Goal: Find specific page/section: Find specific page/section

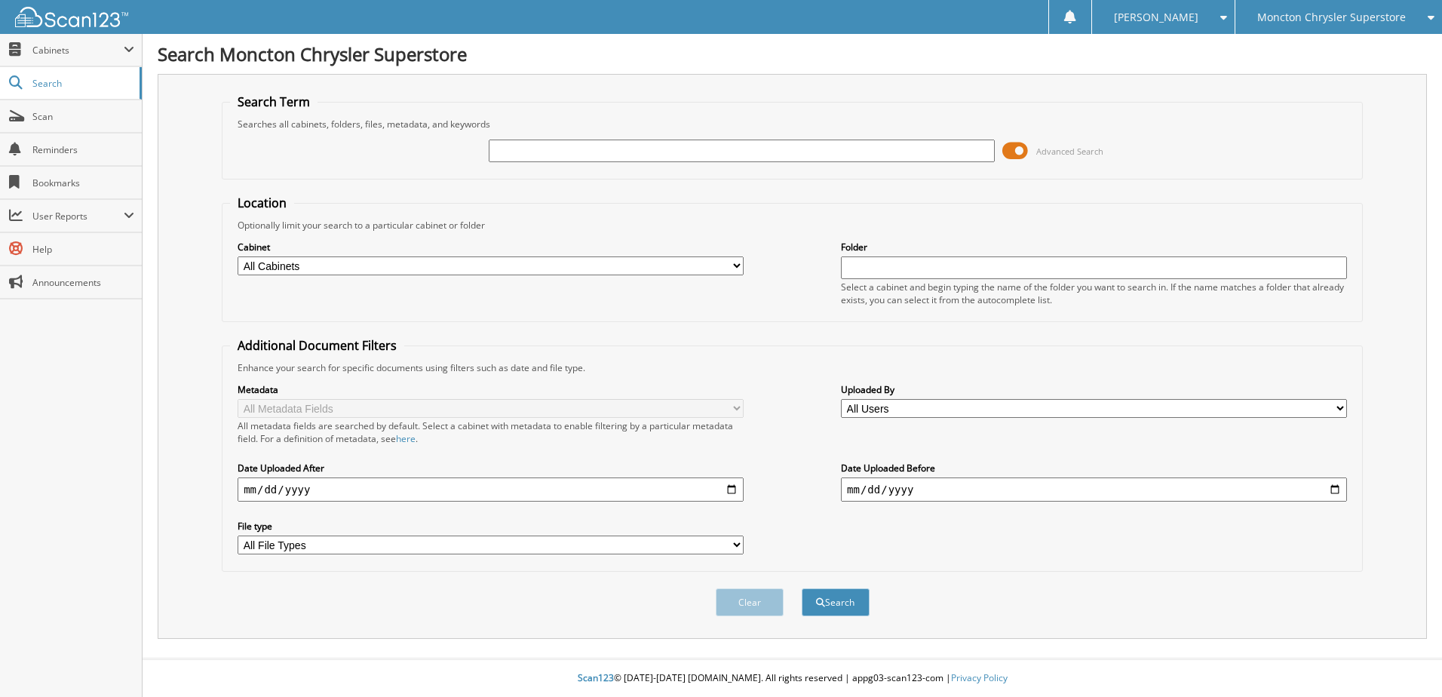
click at [677, 148] on input "text" at bounding box center [742, 151] width 506 height 23
type input "508515"
drag, startPoint x: 1020, startPoint y: 148, endPoint x: 1001, endPoint y: 152, distance: 18.5
click at [1001, 152] on div "508515 Advanced Search" at bounding box center [792, 150] width 1124 height 41
click at [1004, 150] on span at bounding box center [1015, 151] width 26 height 23
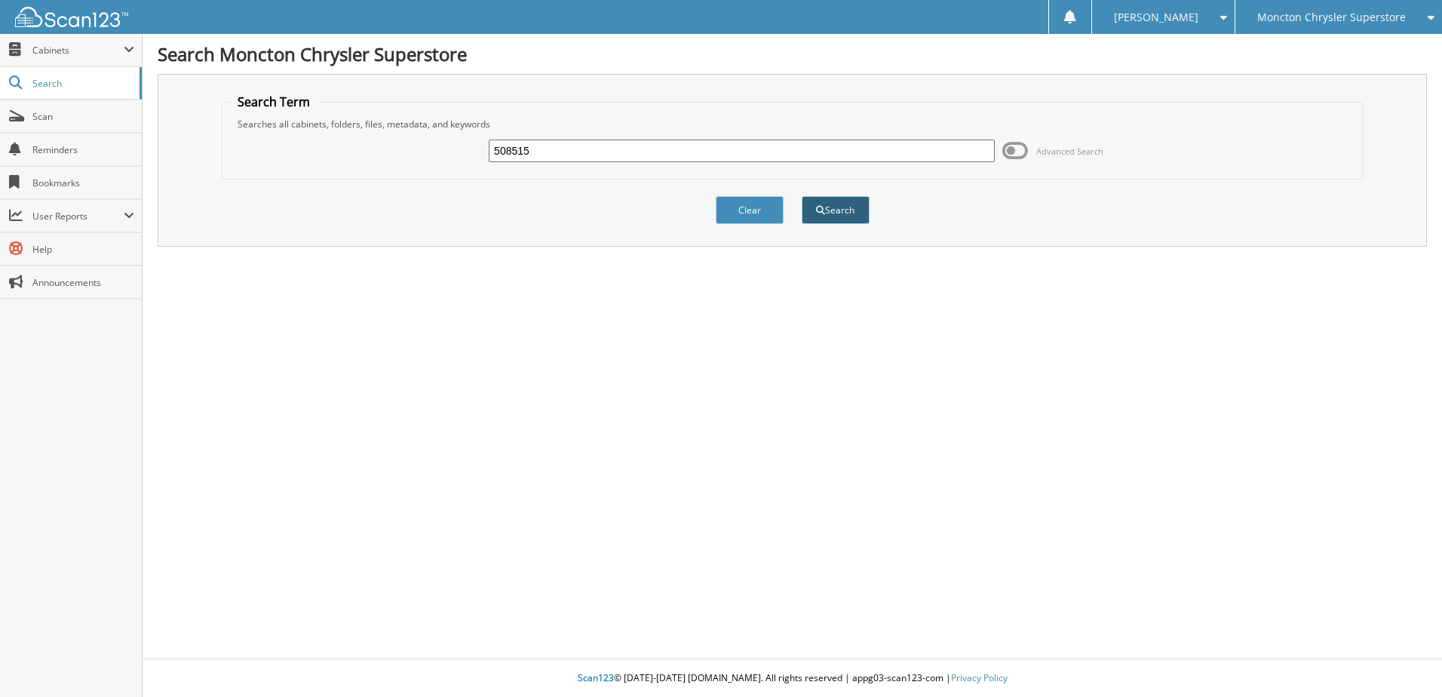
drag, startPoint x: 759, startPoint y: 214, endPoint x: 828, endPoint y: 215, distance: 68.6
click at [828, 222] on div "Clear Search" at bounding box center [792, 209] width 1141 height 61
click at [829, 211] on button "Search" at bounding box center [836, 210] width 68 height 28
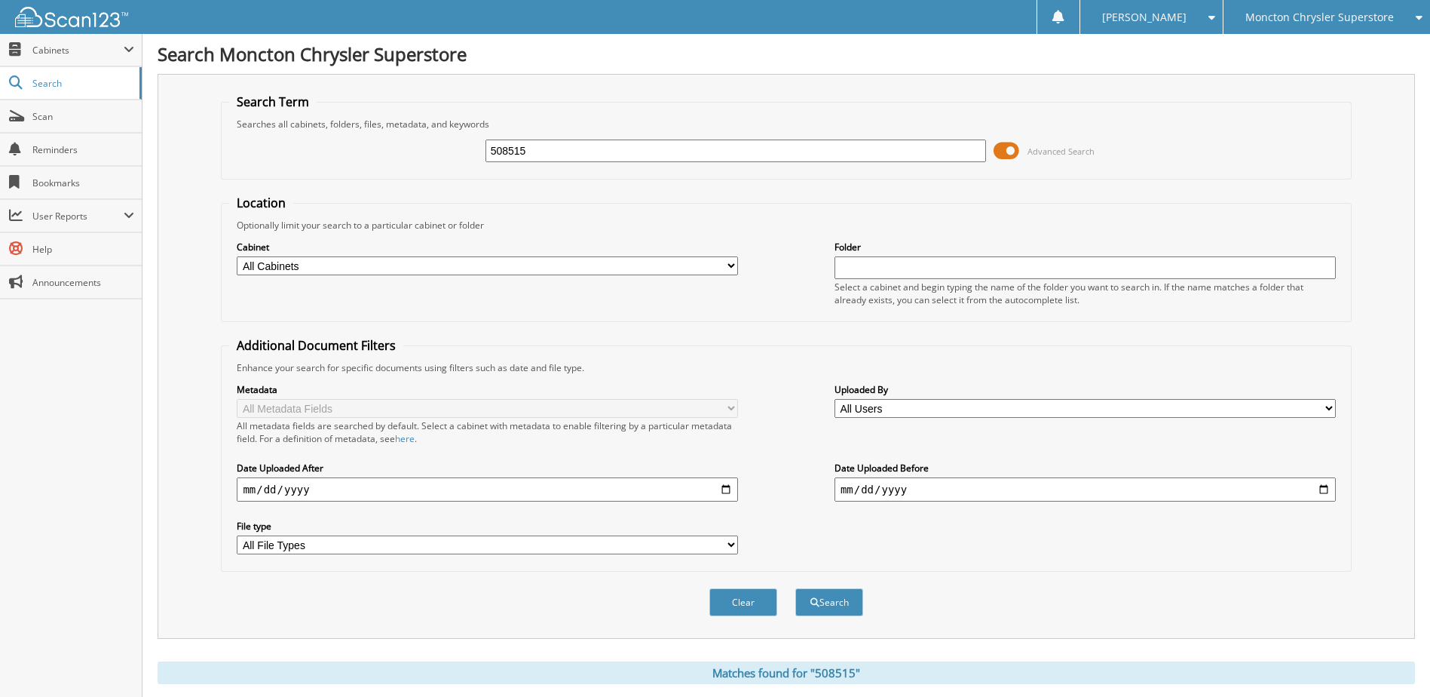
drag, startPoint x: 1004, startPoint y: 146, endPoint x: 996, endPoint y: 146, distance: 8.3
click at [996, 146] on span at bounding box center [1007, 151] width 26 height 23
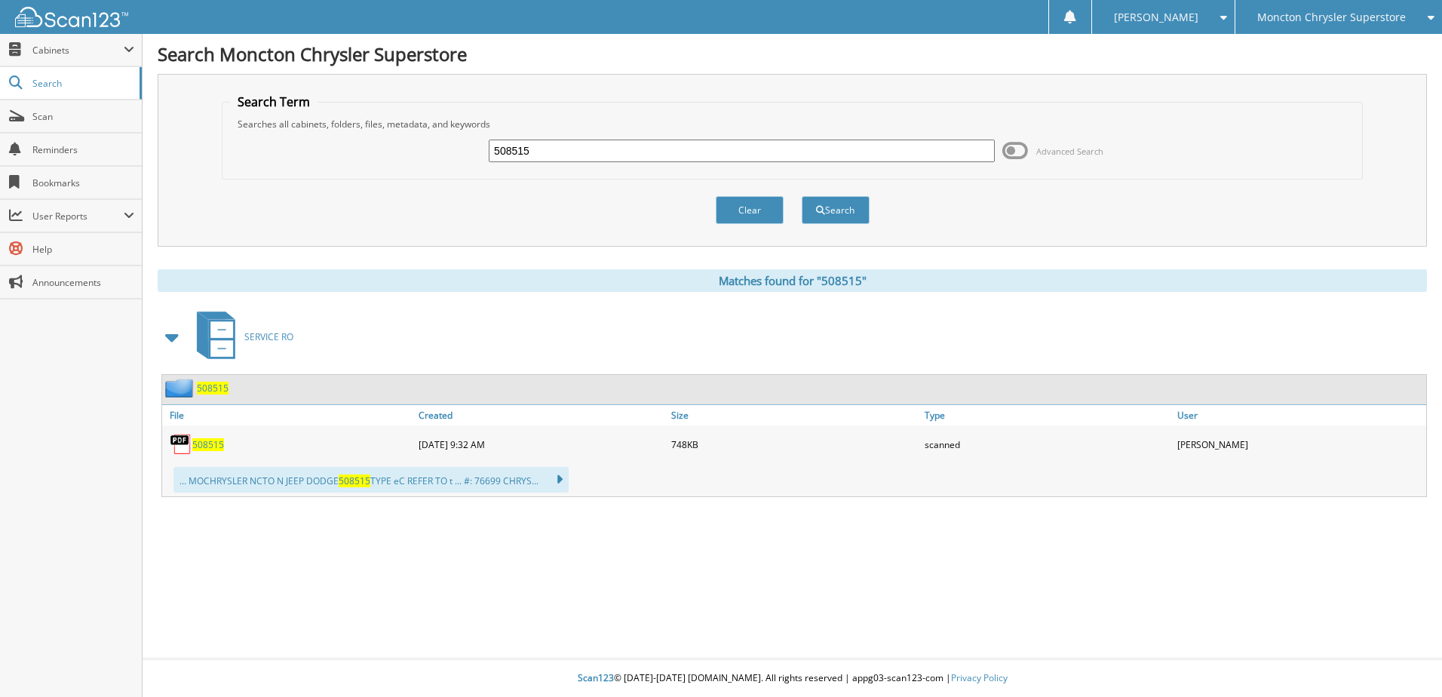
click at [996, 146] on div "508515 Advanced Search" at bounding box center [792, 150] width 1124 height 41
click at [209, 440] on span "508515" at bounding box center [208, 444] width 32 height 13
drag, startPoint x: 555, startPoint y: 155, endPoint x: 487, endPoint y: 150, distance: 68.0
click at [487, 150] on div "508515 Advanced Search" at bounding box center [792, 150] width 1124 height 41
type input "506790"
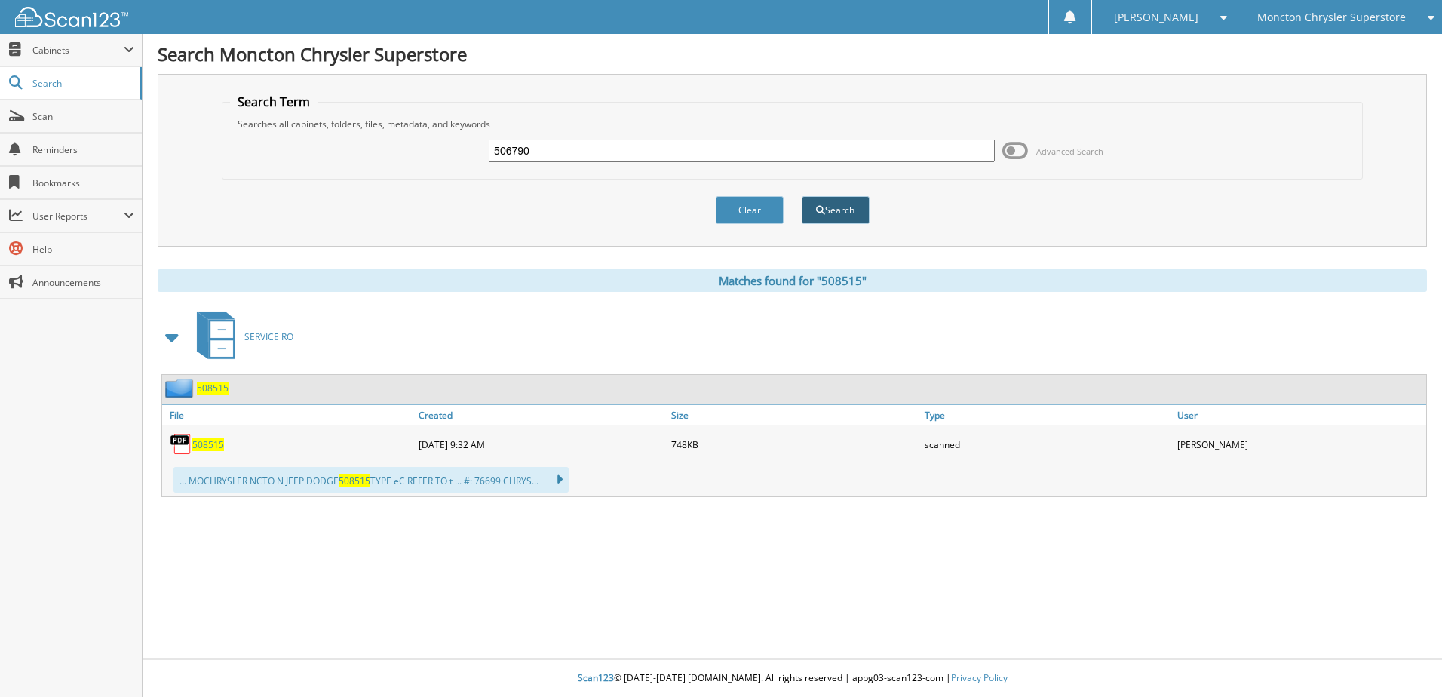
click at [851, 202] on button "Search" at bounding box center [836, 210] width 68 height 28
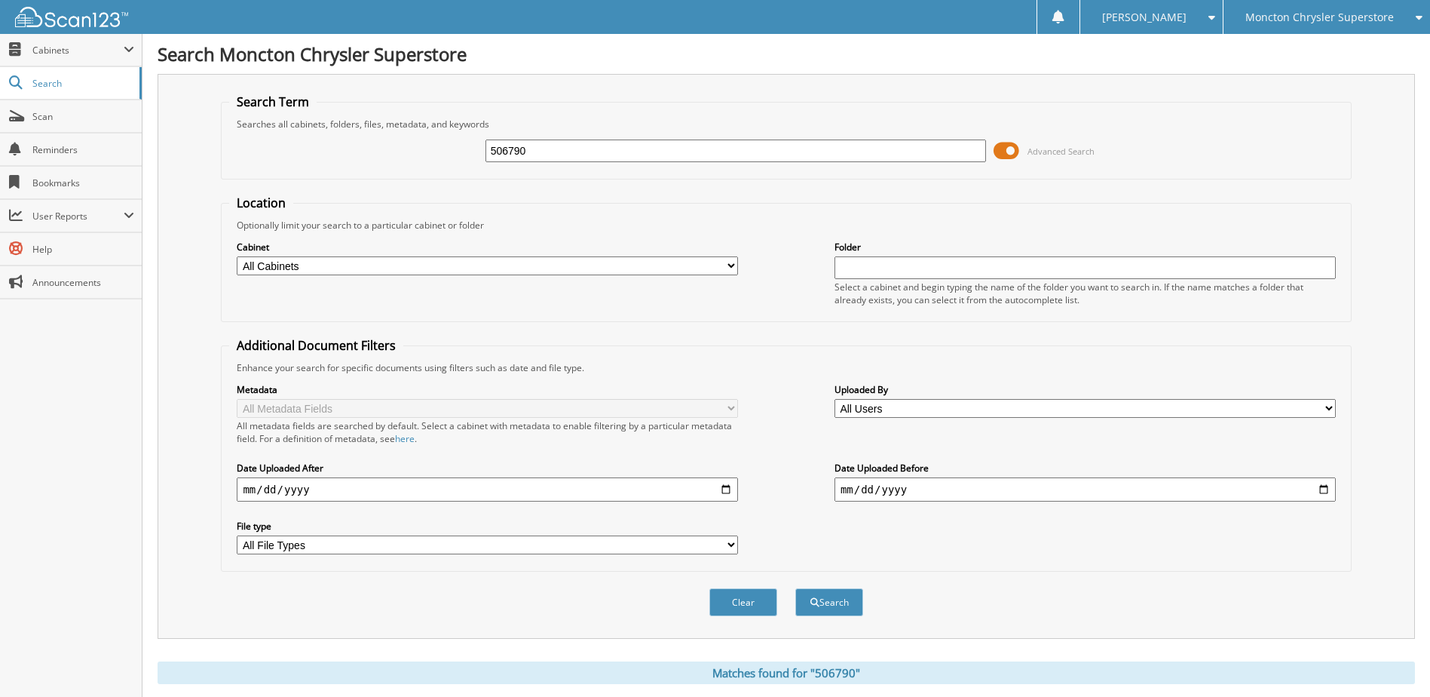
click at [997, 149] on span at bounding box center [1007, 151] width 26 height 23
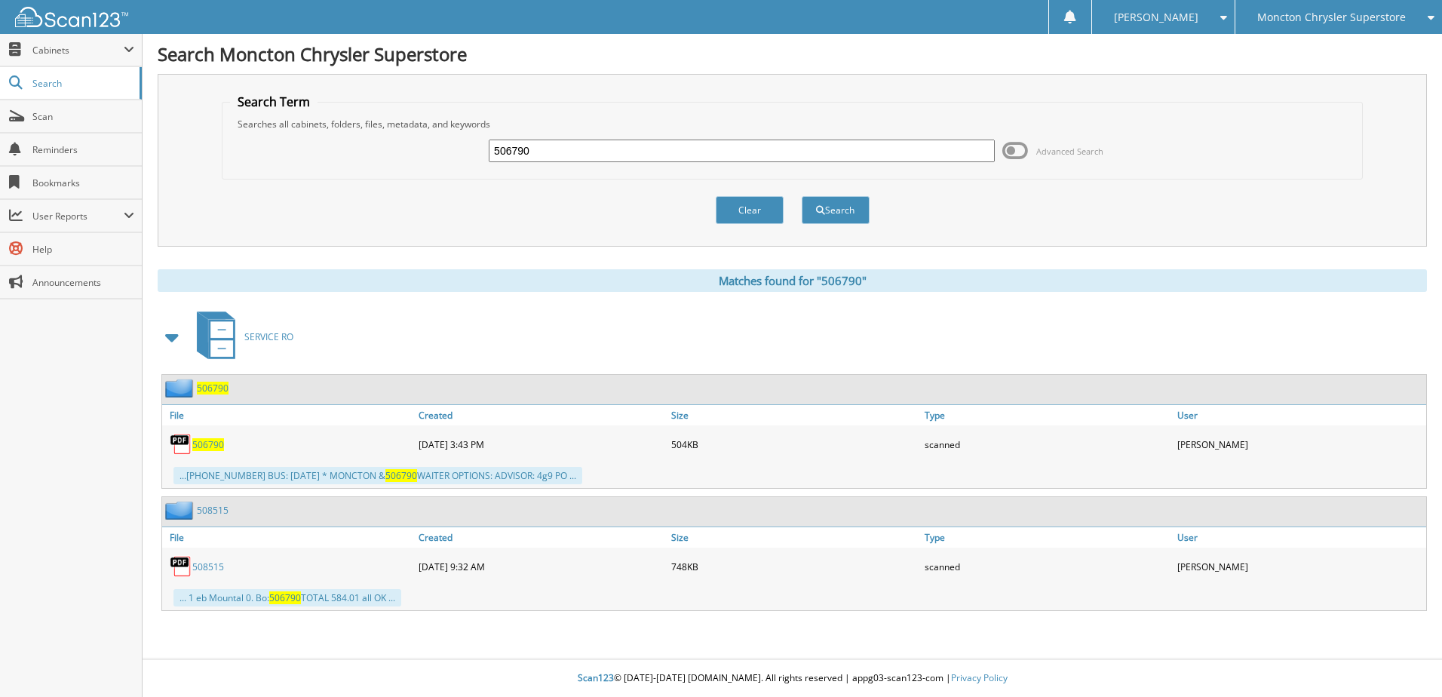
click at [206, 443] on span "506790" at bounding box center [208, 444] width 32 height 13
